Goal: Navigation & Orientation: Understand site structure

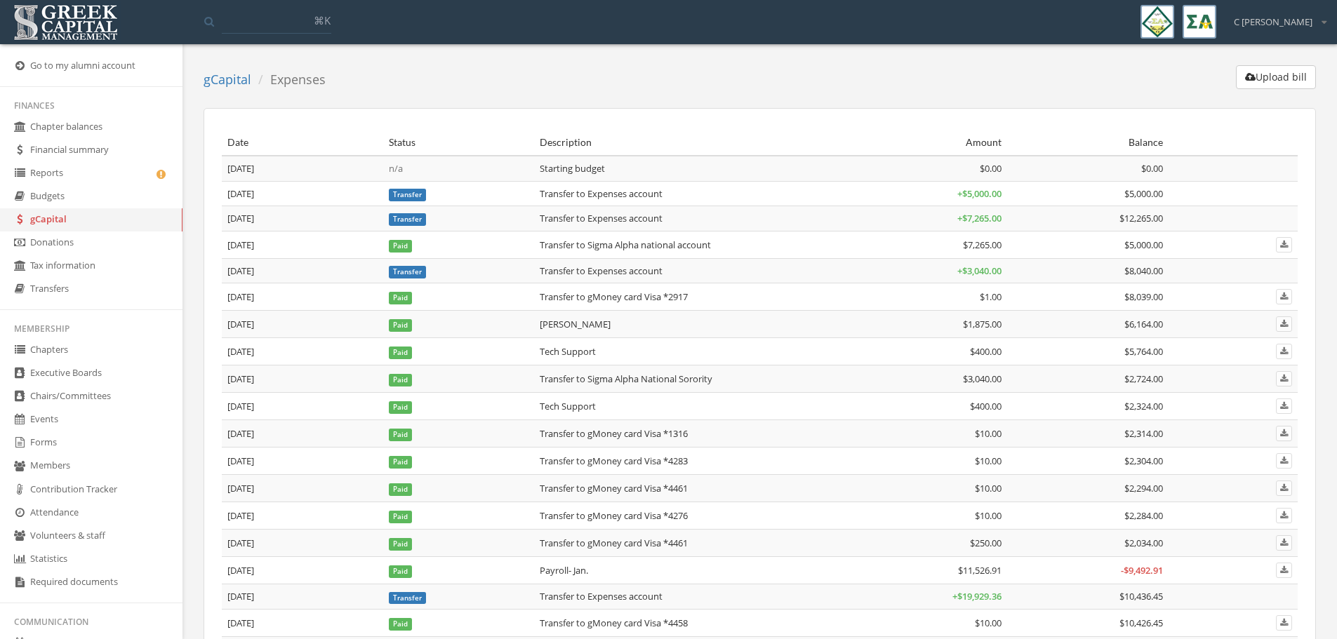
scroll to position [1644, 0]
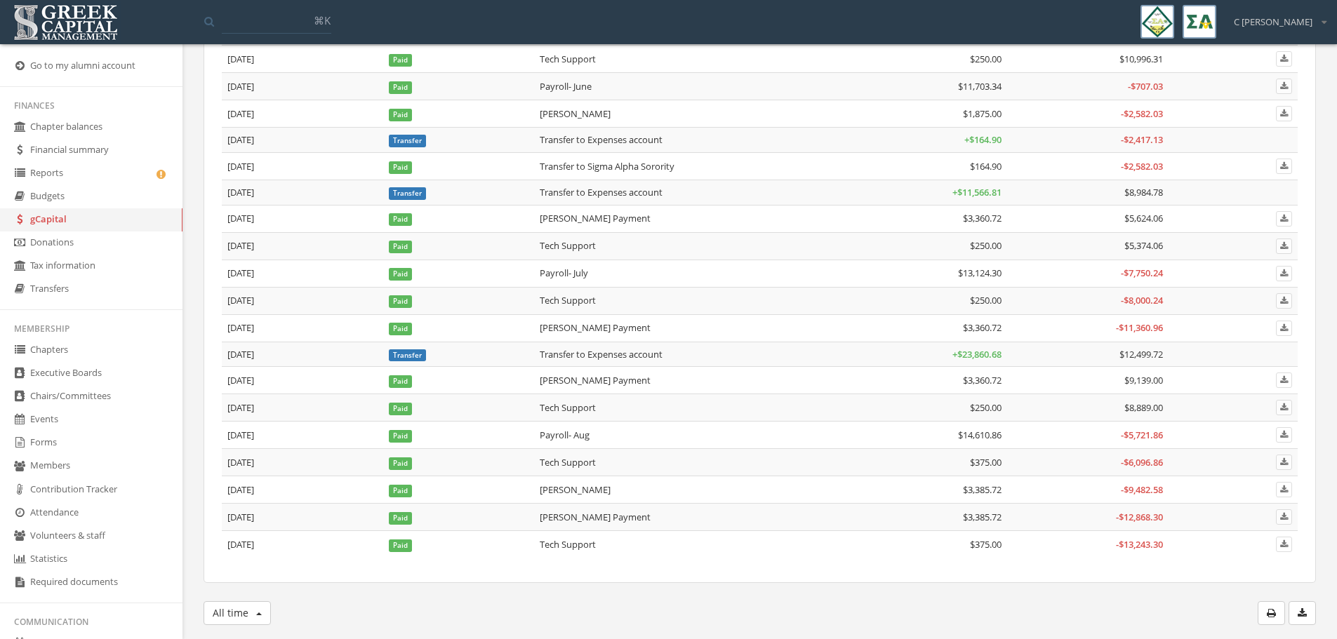
click at [96, 215] on link "gCapital" at bounding box center [91, 219] width 182 height 23
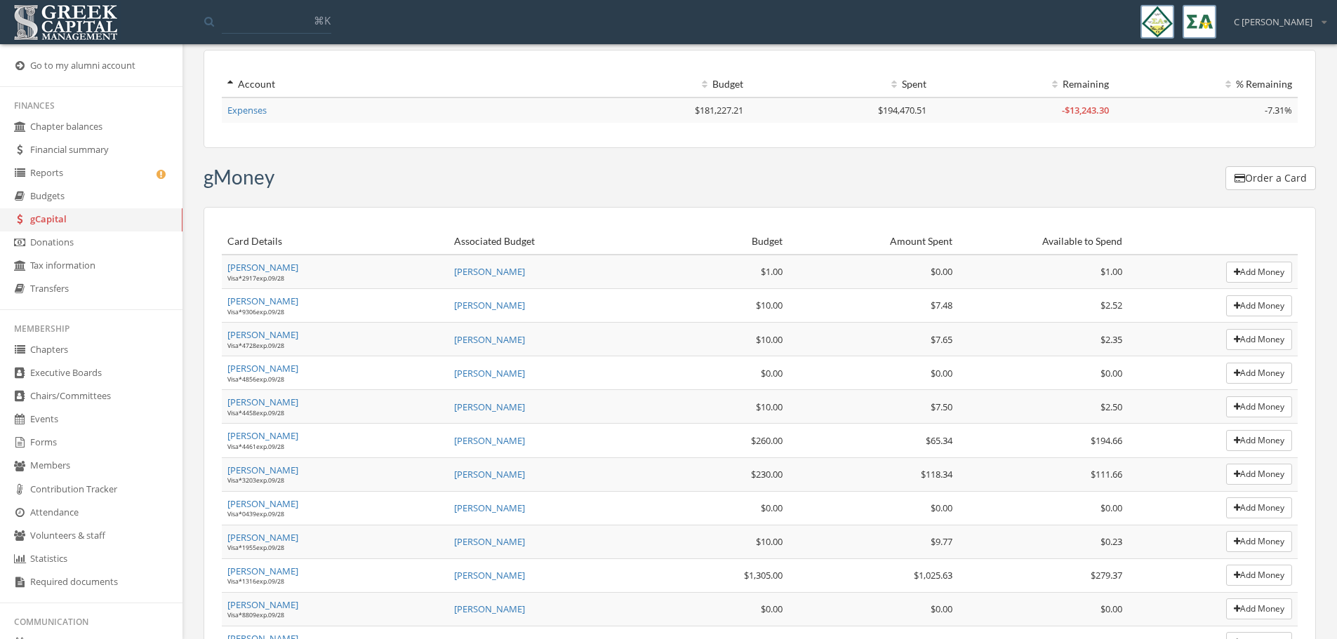
scroll to position [194, 0]
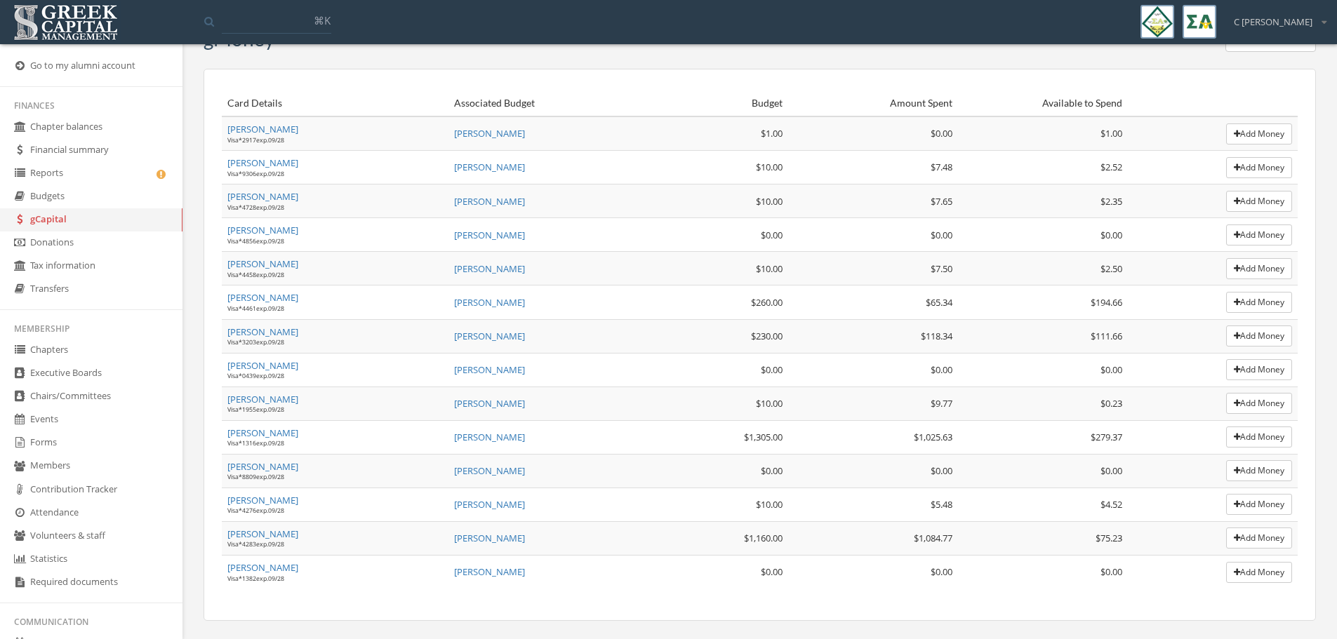
click at [81, 214] on link "gCapital" at bounding box center [91, 219] width 182 height 23
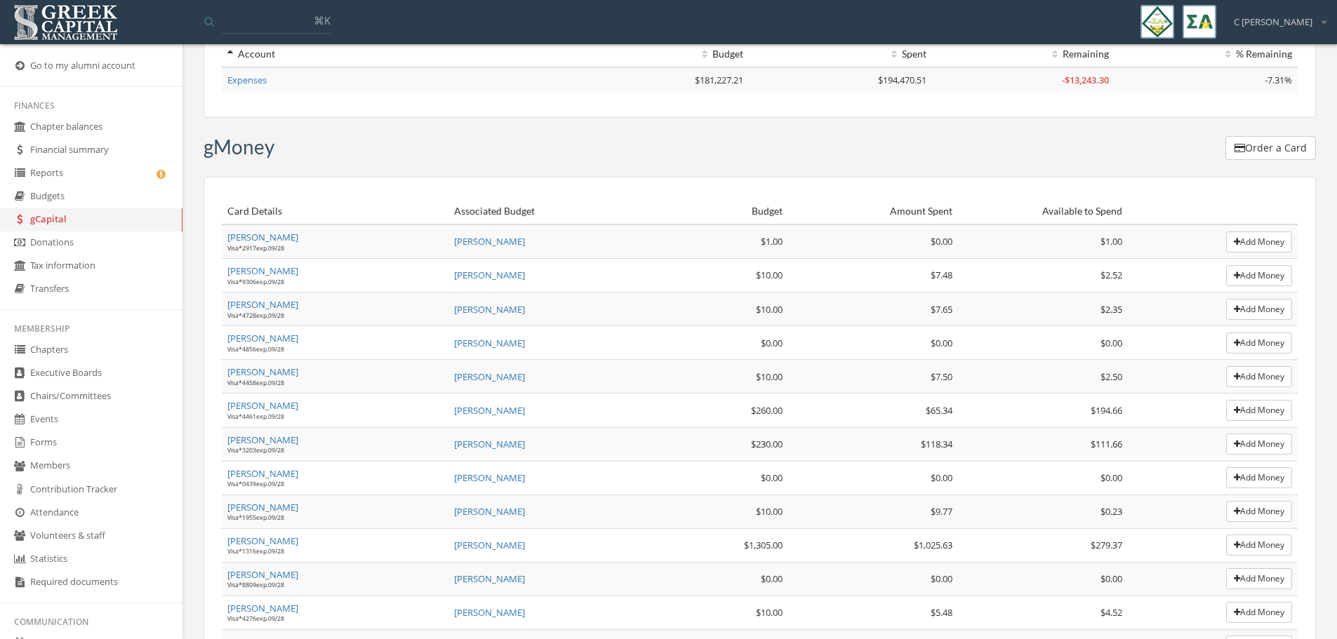
scroll to position [0, 0]
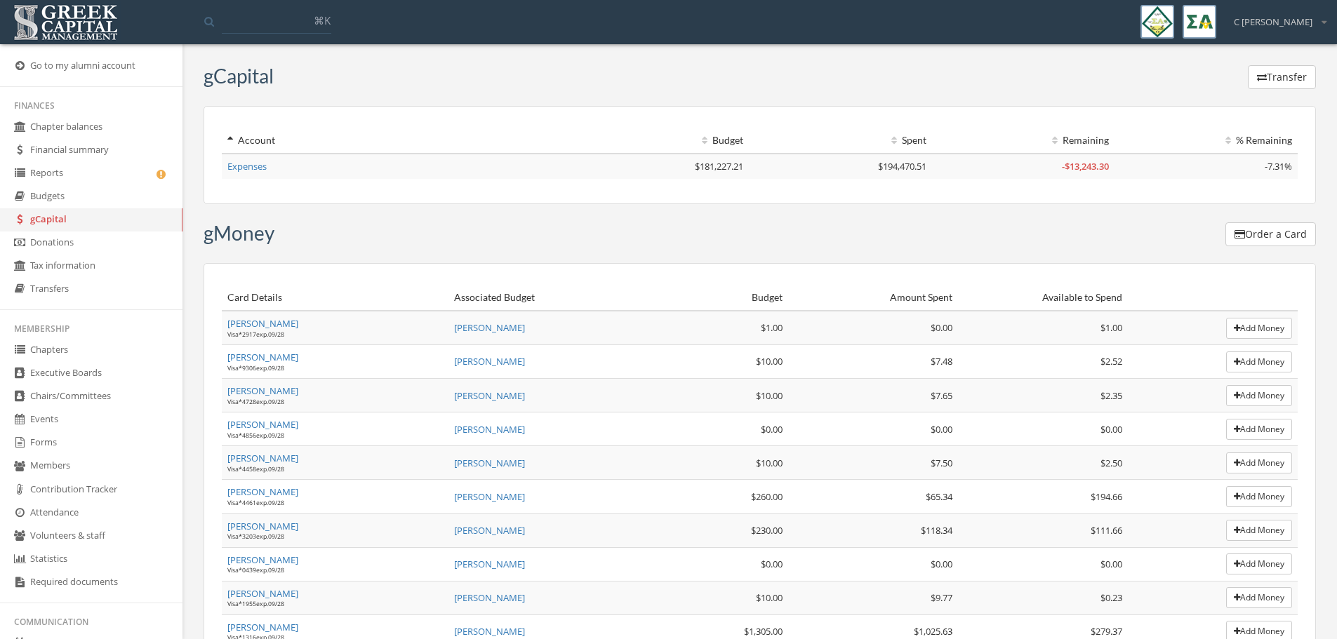
click at [255, 162] on link "Expenses" at bounding box center [246, 166] width 39 height 13
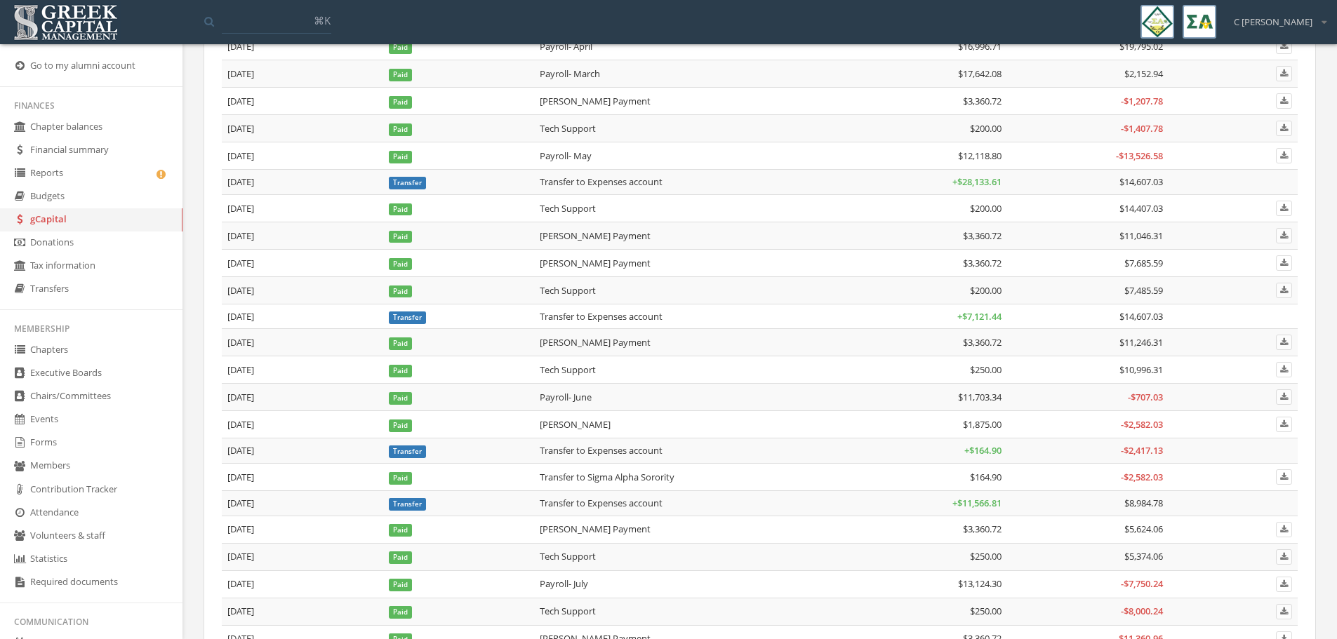
scroll to position [1644, 0]
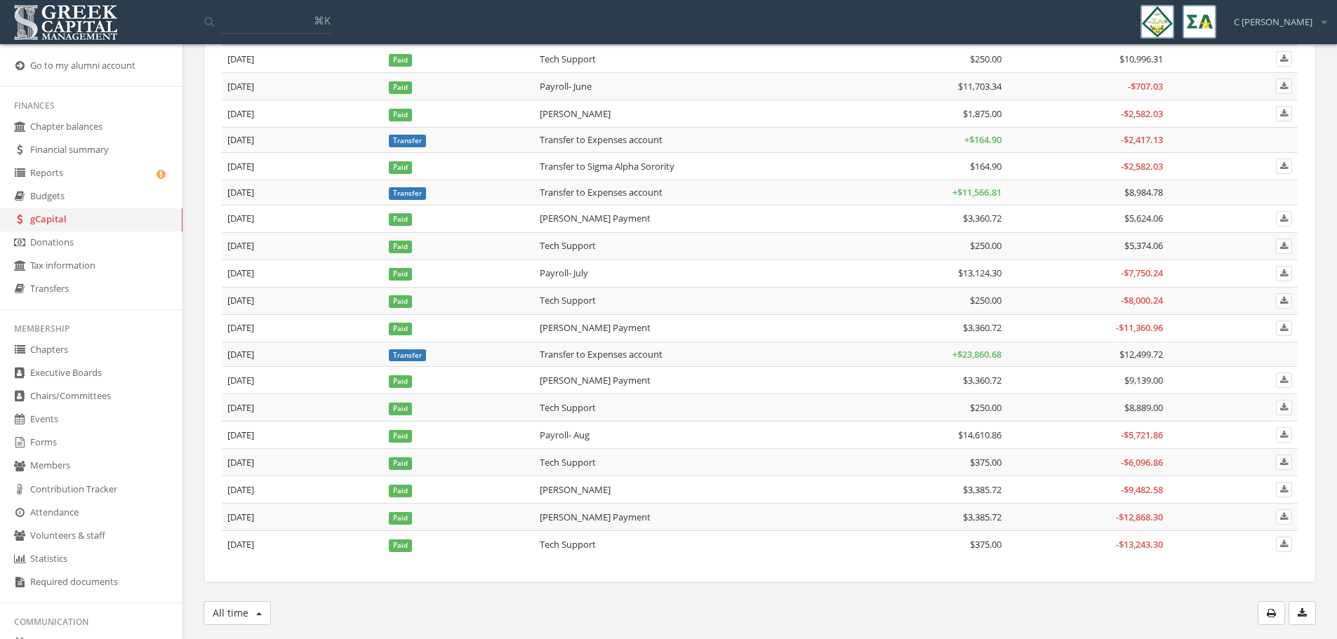
click at [82, 244] on link "Donations" at bounding box center [91, 243] width 182 height 23
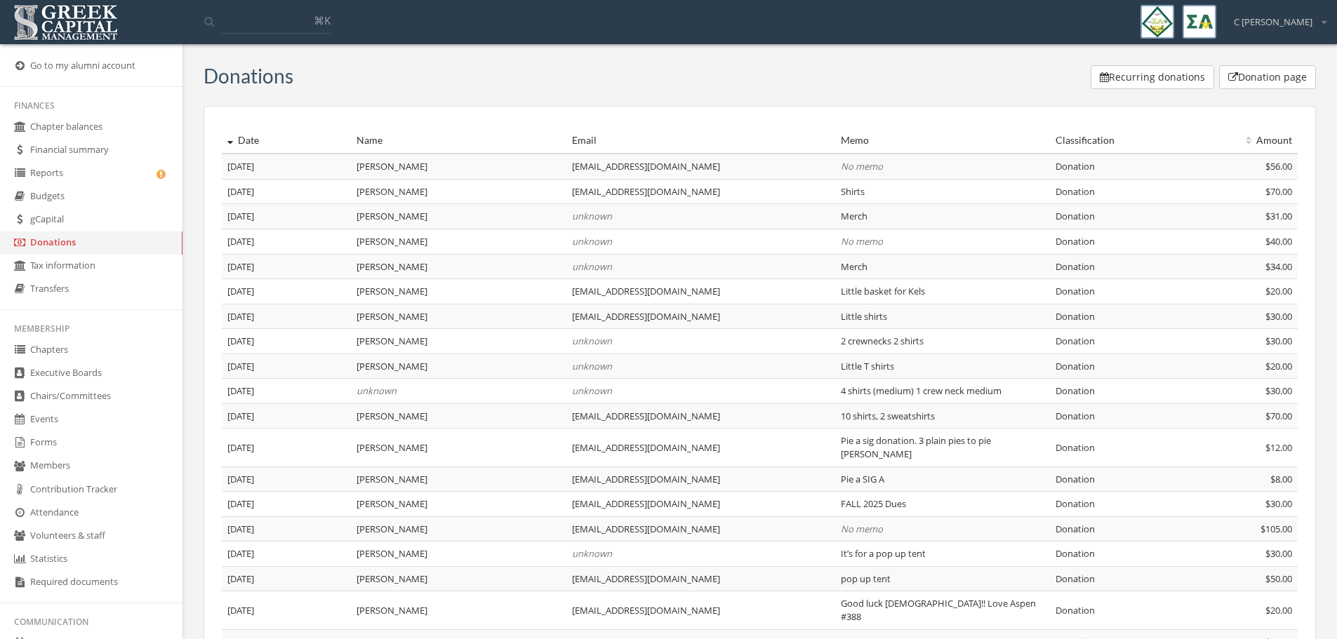
click at [129, 135] on link "Chapter balances" at bounding box center [91, 127] width 182 height 23
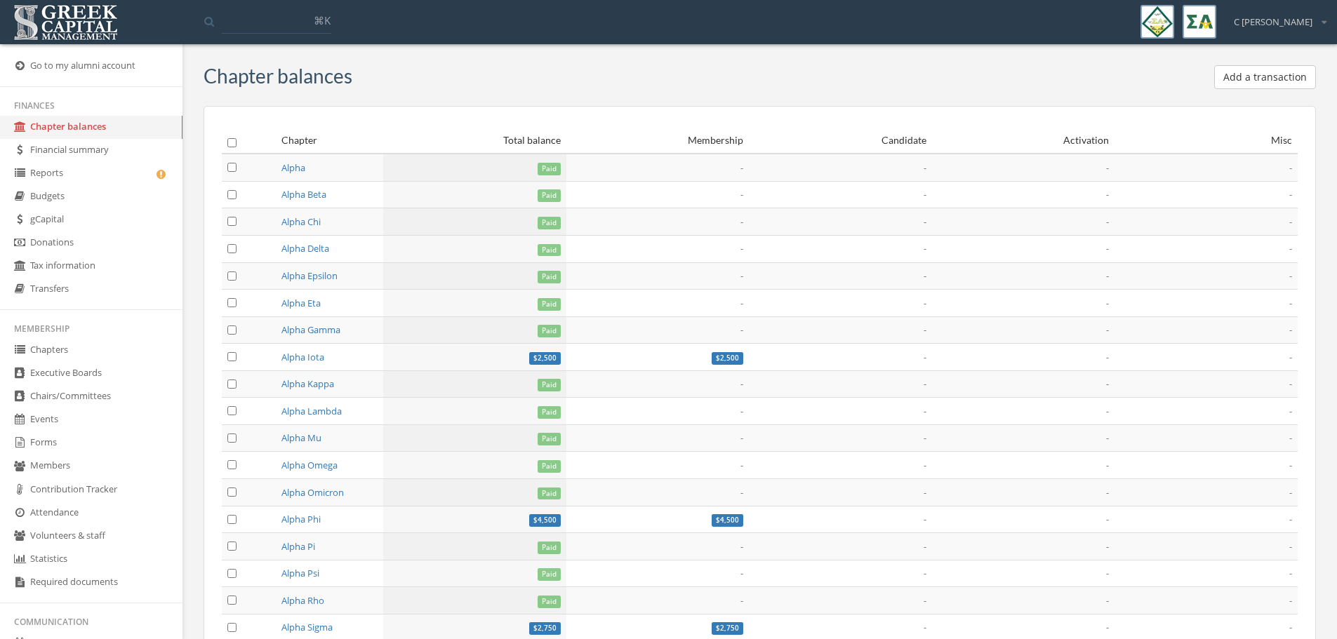
click at [296, 168] on link "Alpha" at bounding box center [293, 167] width 24 height 13
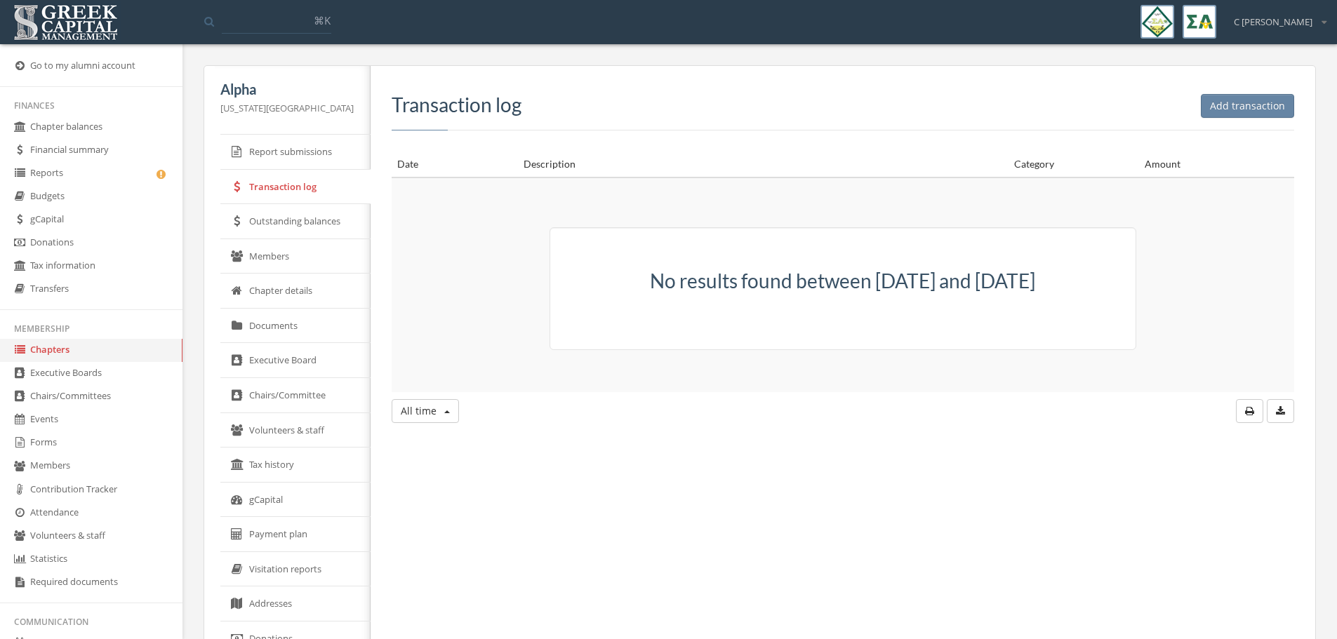
click at [80, 124] on link "Chapter balances" at bounding box center [91, 127] width 182 height 23
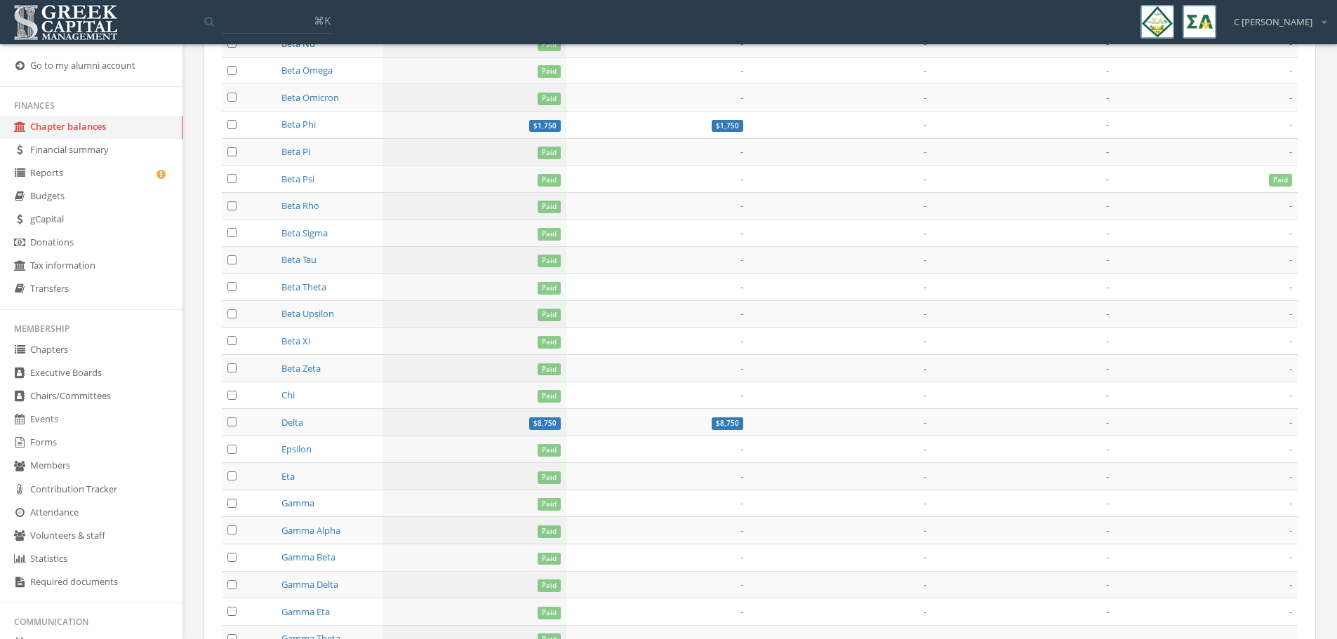
scroll to position [743, 0]
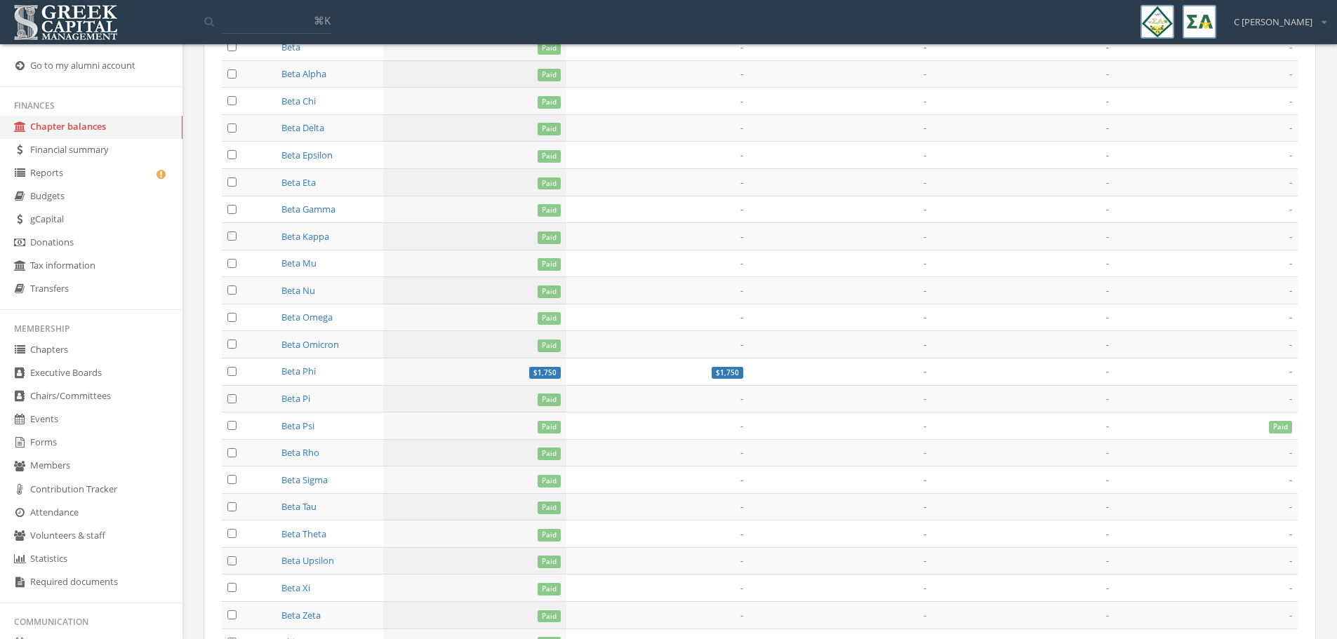
click at [50, 169] on link "Reports" at bounding box center [91, 173] width 182 height 23
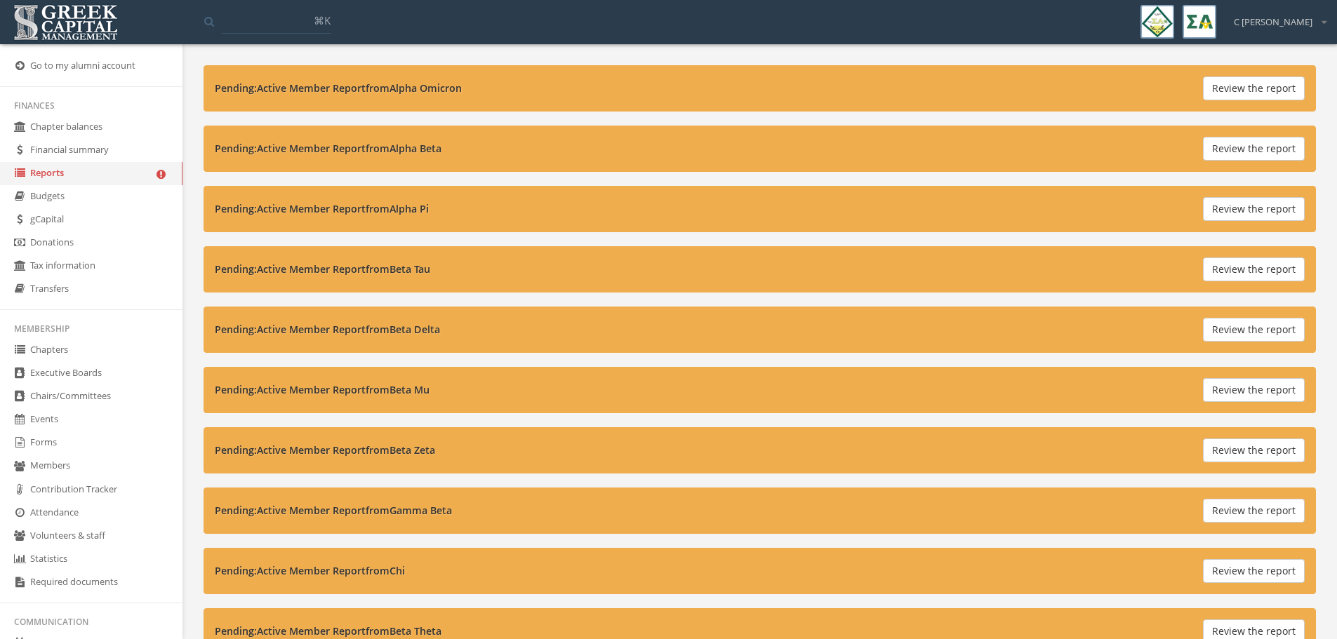
click at [83, 199] on link "Budgets" at bounding box center [91, 196] width 182 height 23
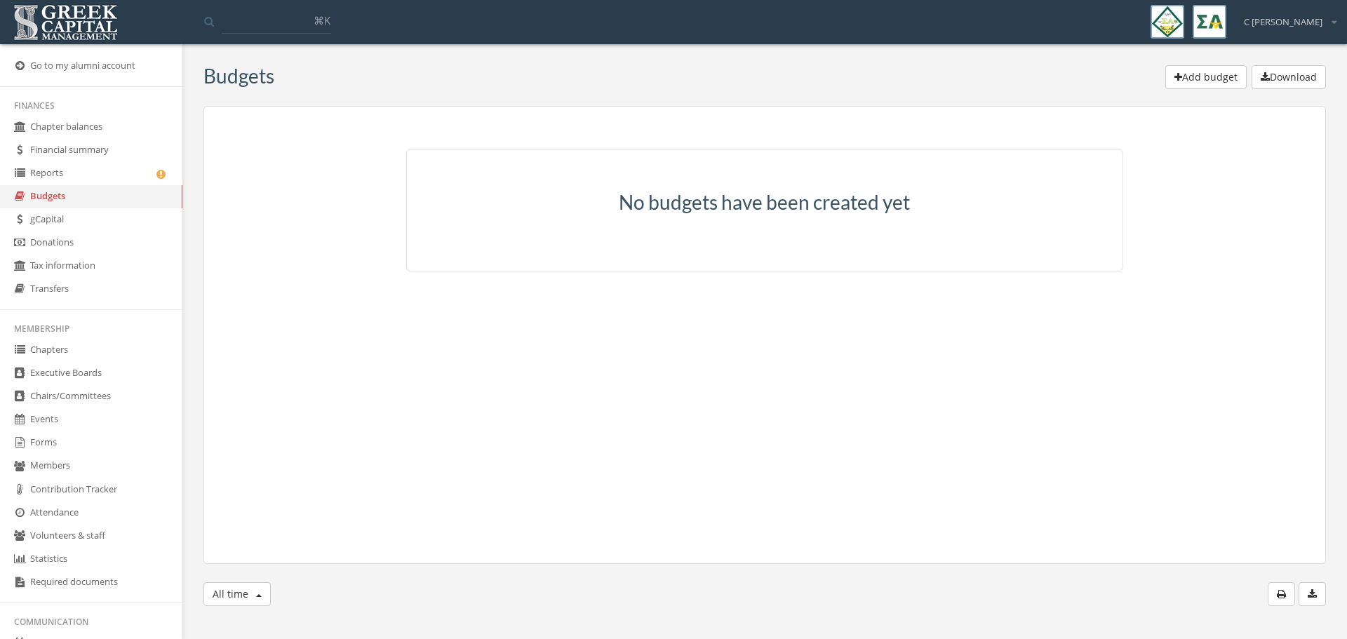
click at [93, 286] on link "Transfers" at bounding box center [91, 289] width 182 height 23
